Goal: Browse casually

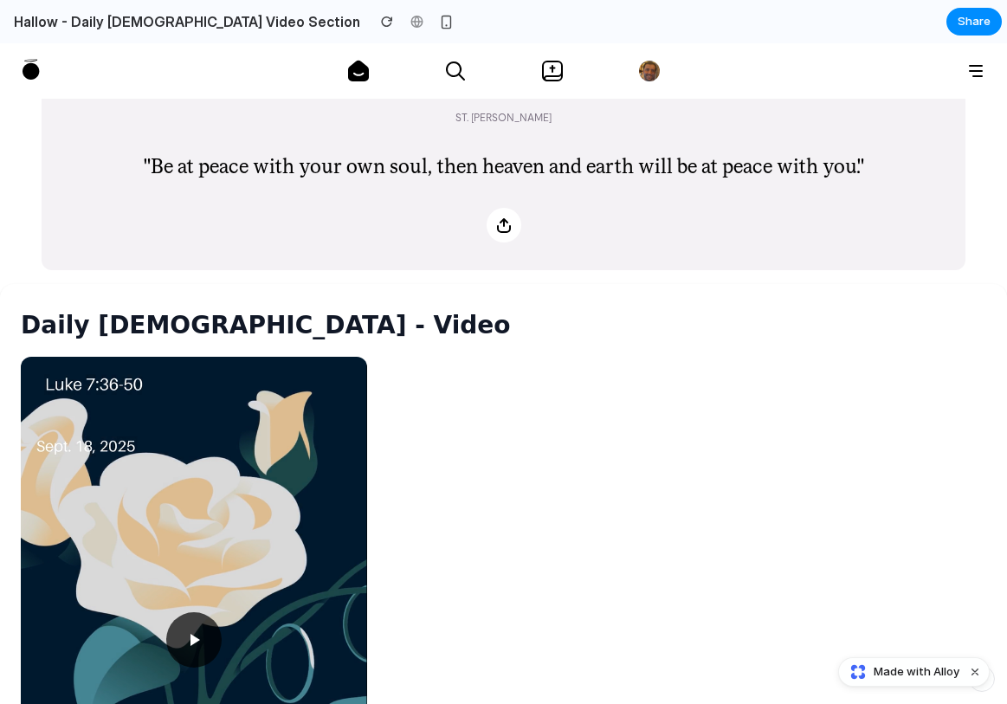
scroll to position [359, 0]
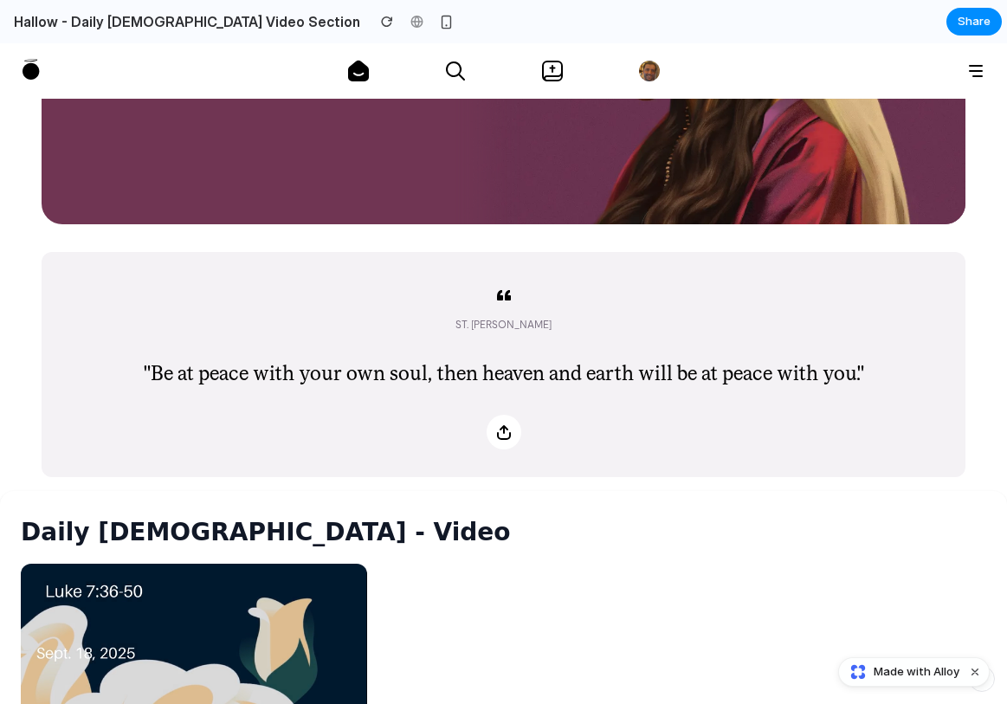
click at [512, 428] on icon at bounding box center [504, 432] width 21 height 21
click at [653, 393] on div "St. [PERSON_NAME] "Be at peace with your own soul, then heaven and earth will b…" at bounding box center [503, 363] width 841 height 90
click at [508, 429] on icon at bounding box center [504, 432] width 14 height 15
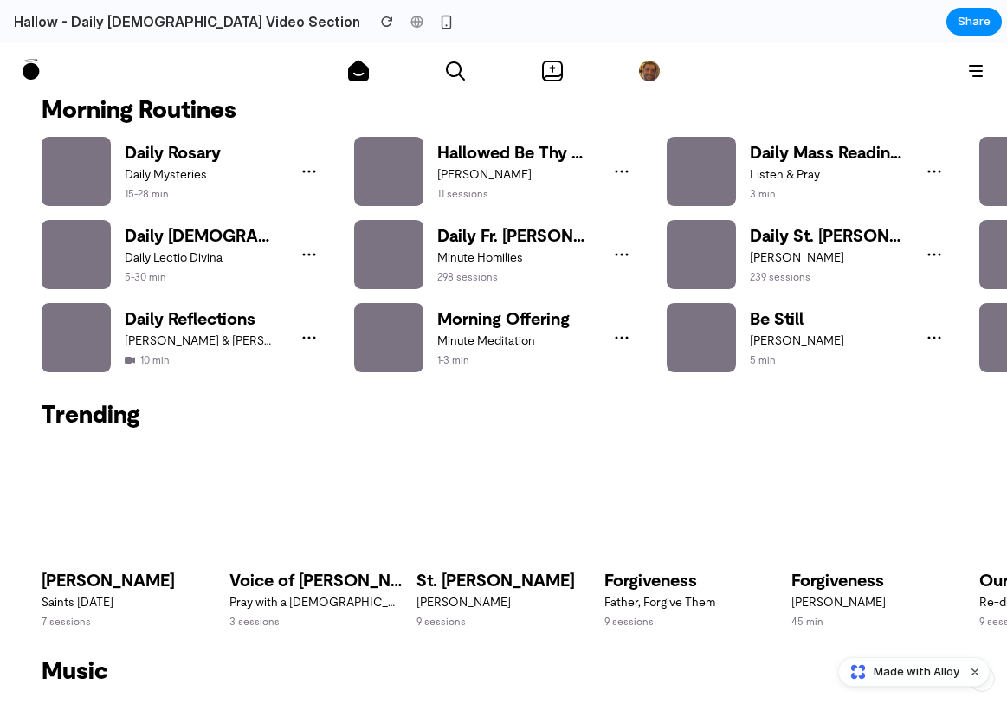
scroll to position [2537, 0]
